Goal: Book appointment/travel/reservation

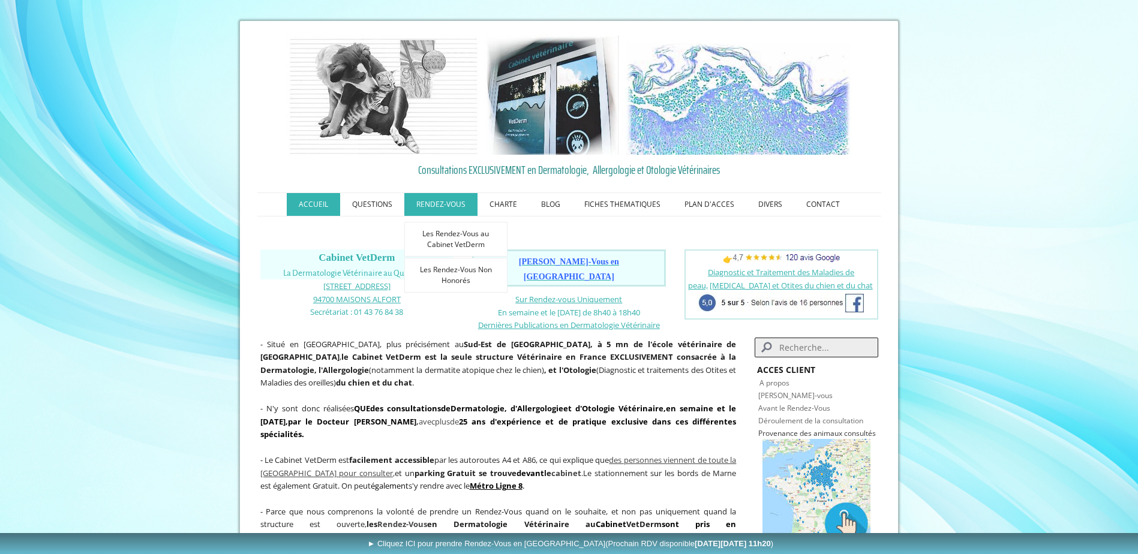
click at [445, 202] on link "RENDEZ-VOUS" at bounding box center [440, 204] width 73 height 23
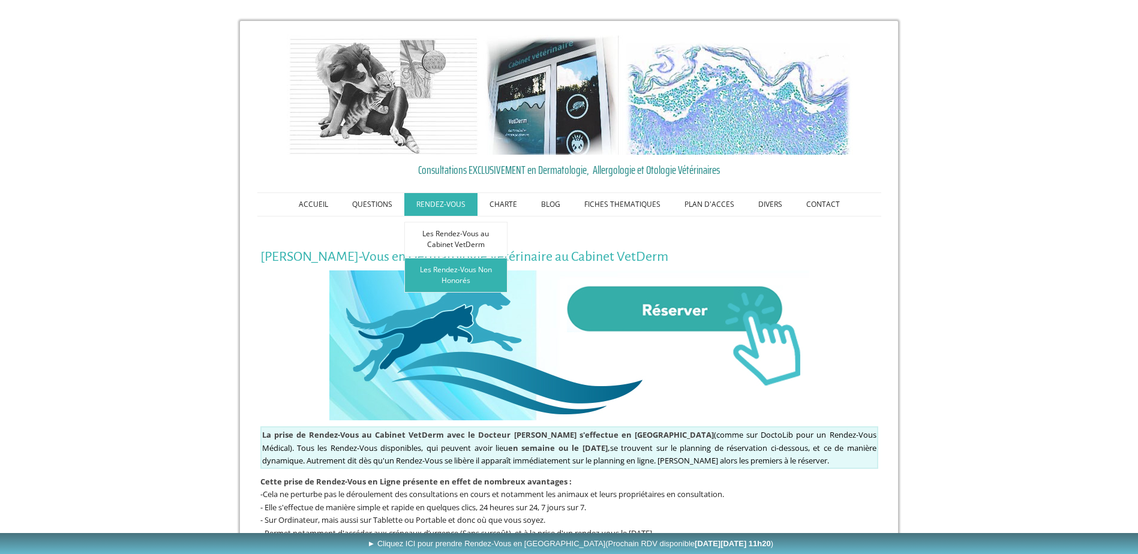
click at [467, 273] on link "Les Rendez-Vous Non Honorés" at bounding box center [455, 275] width 103 height 35
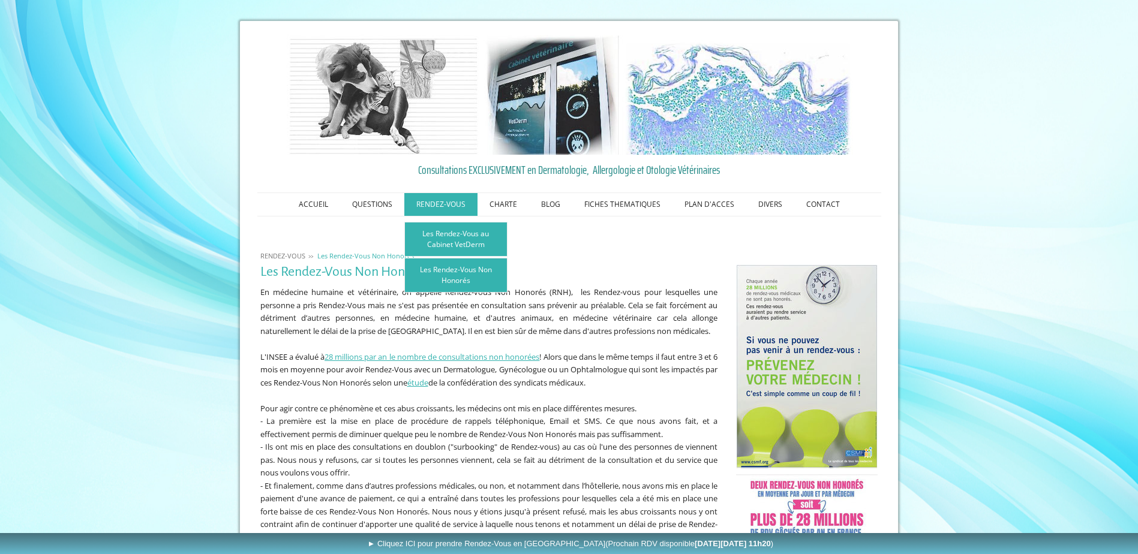
click at [462, 239] on link "Les Rendez-Vous au Cabinet VetDerm" at bounding box center [455, 239] width 103 height 35
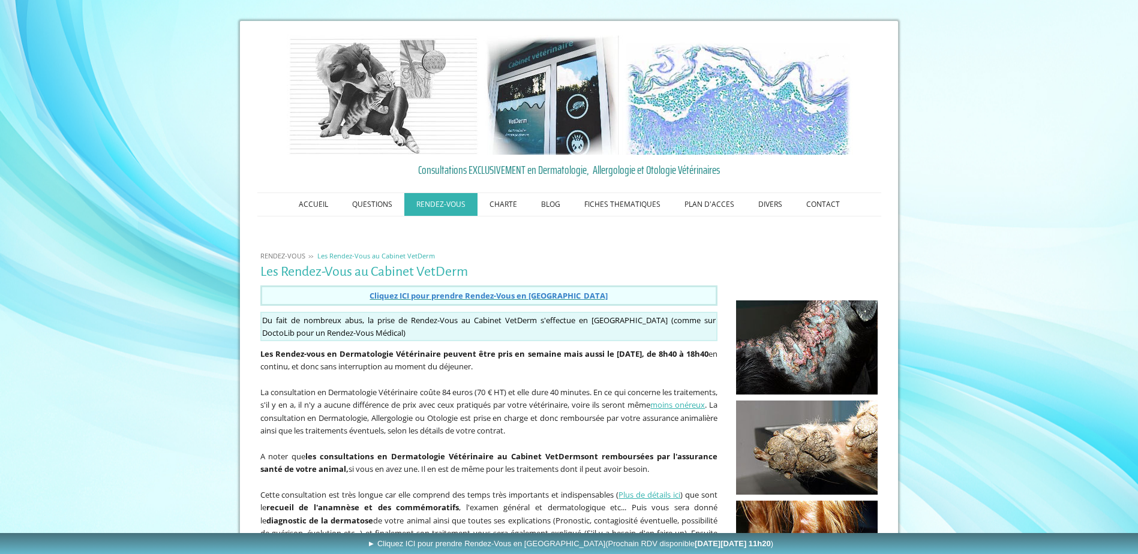
click at [516, 294] on span "Cliquez ICI pour prendre Rendez-Vous en Ligne" at bounding box center [488, 295] width 238 height 11
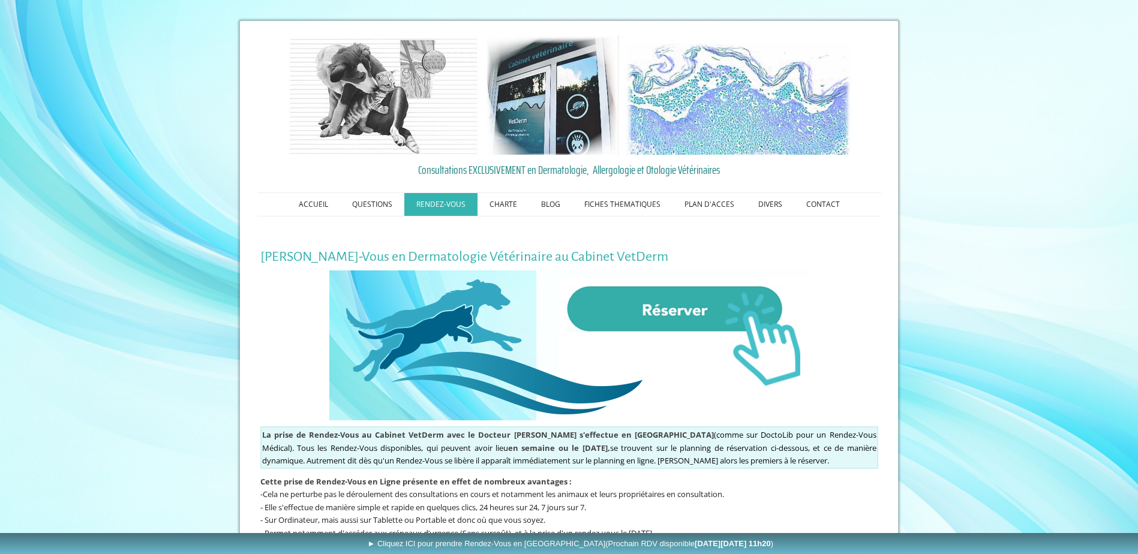
click at [658, 305] on img at bounding box center [569, 345] width 480 height 150
